Goal: Navigation & Orientation: Find specific page/section

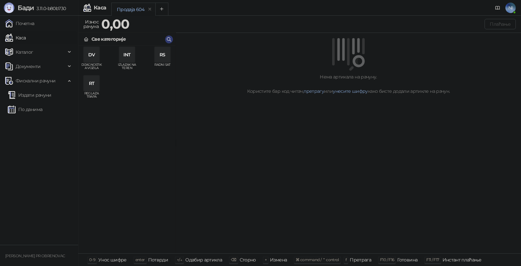
click at [157, 148] on div "Потребан је унос ПИН кода Пажња: Уносом погрешног ПИН кода 5 пута узастопно, бл…" at bounding box center [260, 133] width 521 height 266
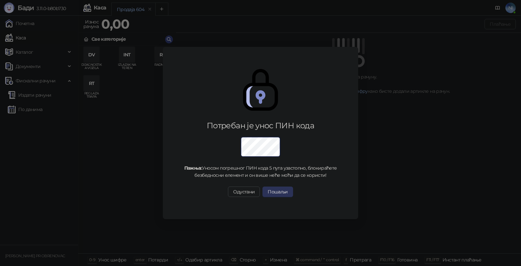
click at [280, 192] on button "Пошаљи" at bounding box center [277, 192] width 30 height 10
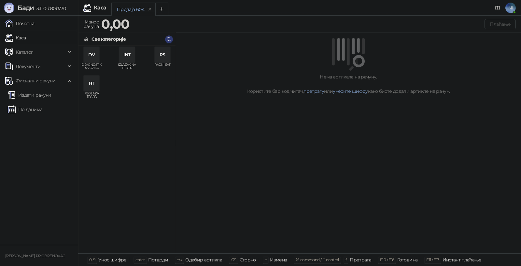
click at [35, 24] on link "Почетна" at bounding box center [19, 23] width 29 height 13
click at [26, 36] on link "Каса" at bounding box center [15, 37] width 21 height 13
click at [26, 32] on link "Каса" at bounding box center [15, 37] width 21 height 13
click at [43, 92] on link "Издати рачуни" at bounding box center [30, 95] width 44 height 13
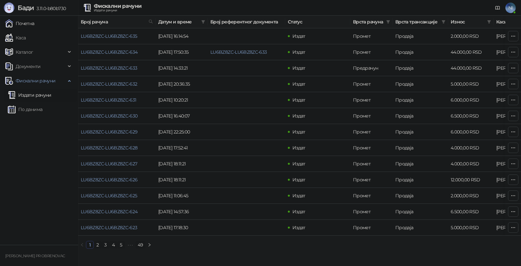
click at [28, 25] on link "Почетна" at bounding box center [19, 23] width 29 height 13
